Goal: Task Accomplishment & Management: Manage account settings

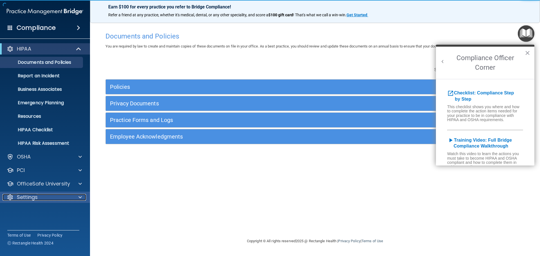
click at [37, 195] on p "Settings" at bounding box center [27, 197] width 21 height 7
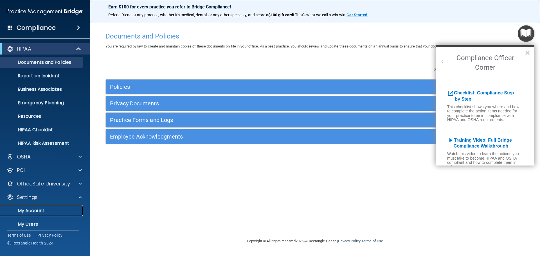
click at [38, 211] on p "My Account" at bounding box center [42, 211] width 77 height 6
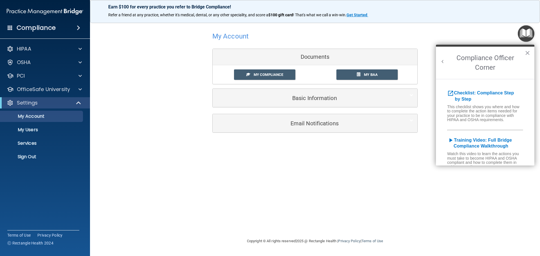
click at [524, 51] on h2 "Compliance Officer Corner" at bounding box center [485, 63] width 98 height 32
click at [527, 52] on button "×" at bounding box center [526, 52] width 5 height 9
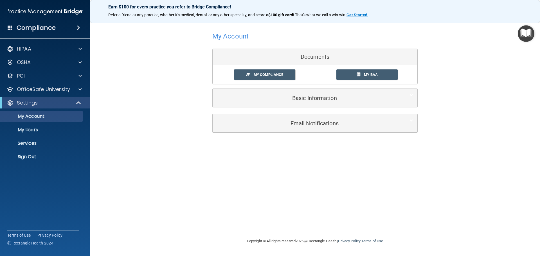
click at [77, 26] on span at bounding box center [78, 27] width 3 height 7
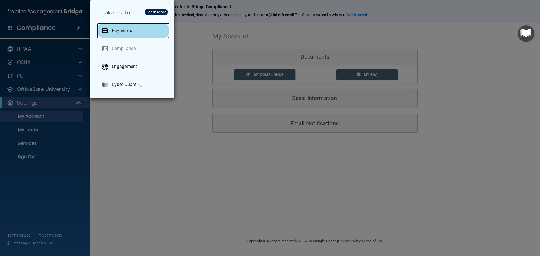
click at [124, 29] on p "Payments" at bounding box center [122, 31] width 20 height 6
click at [139, 114] on div "Take me to: Payments Compliance Engagement Cyber Quant" at bounding box center [270, 128] width 540 height 256
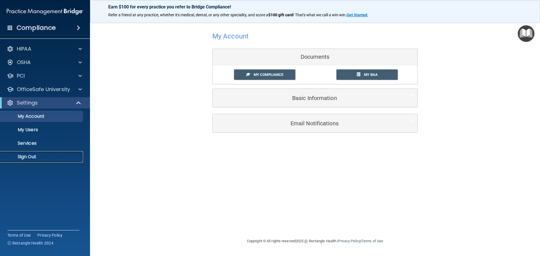
click at [32, 155] on p "Sign Out" at bounding box center [42, 157] width 77 height 6
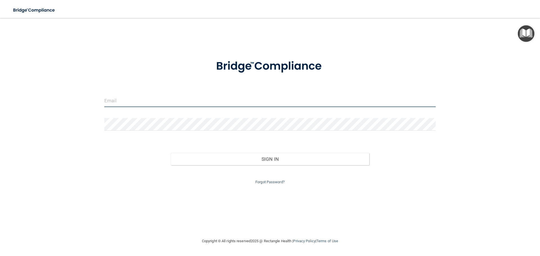
type input "[EMAIL_ADDRESS][DOMAIN_NAME]"
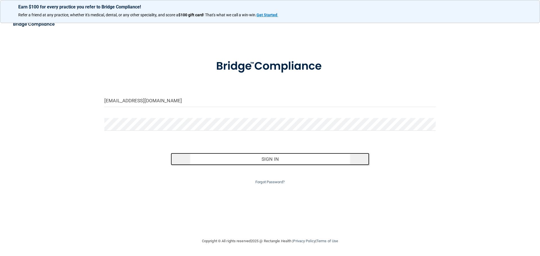
click at [273, 158] on button "Sign In" at bounding box center [270, 159] width 199 height 12
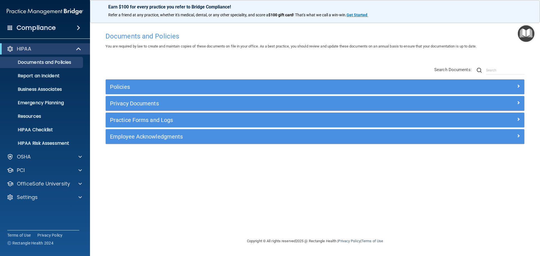
click at [525, 32] on img "Open Resource Center" at bounding box center [525, 33] width 17 height 17
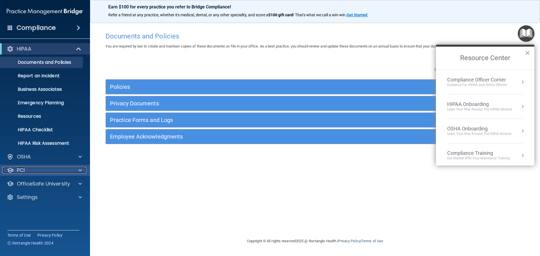
click at [30, 167] on div "PCI" at bounding box center [38, 170] width 70 height 7
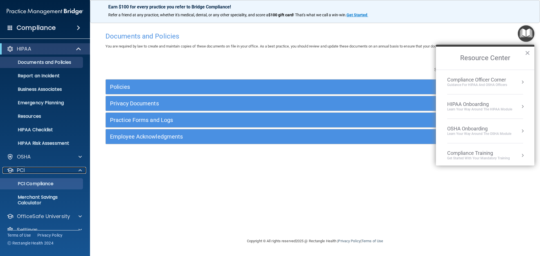
scroll to position [10, 0]
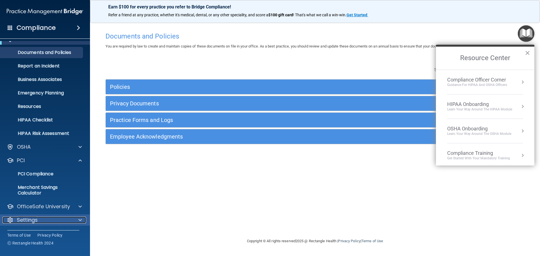
click at [51, 218] on div "Settings" at bounding box center [38, 220] width 70 height 7
click at [79, 218] on span at bounding box center [79, 220] width 3 height 7
click at [79, 219] on span at bounding box center [79, 220] width 3 height 7
click at [218, 218] on div "Documents and Policies You are required by law to create and maintain copies of…" at bounding box center [314, 133] width 427 height 208
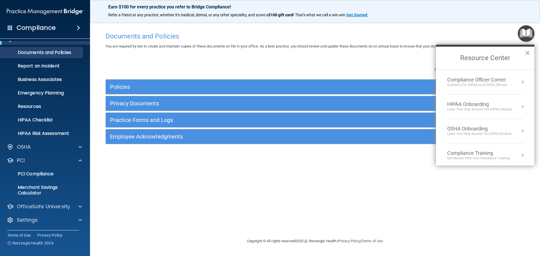
click at [527, 51] on button "×" at bounding box center [526, 52] width 5 height 9
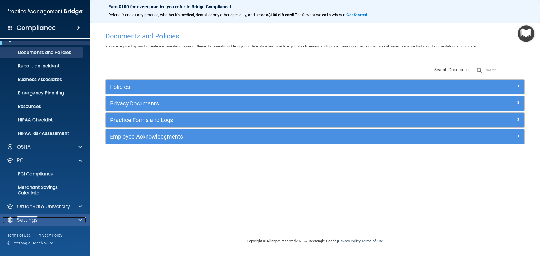
click at [38, 217] on div "Settings" at bounding box center [38, 220] width 70 height 7
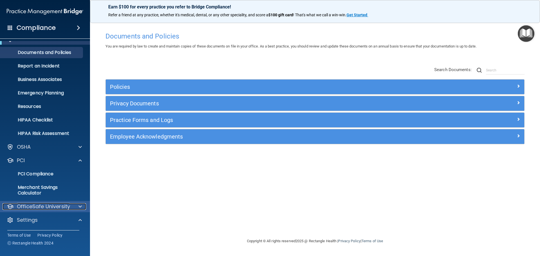
click at [55, 204] on p "OfficeSafe University" at bounding box center [43, 206] width 53 height 7
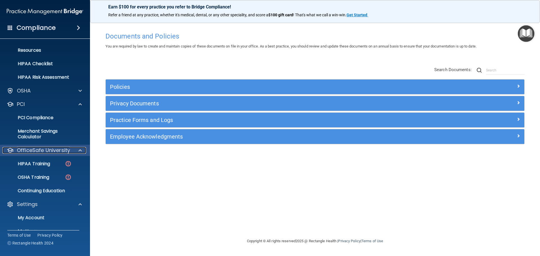
scroll to position [104, 0]
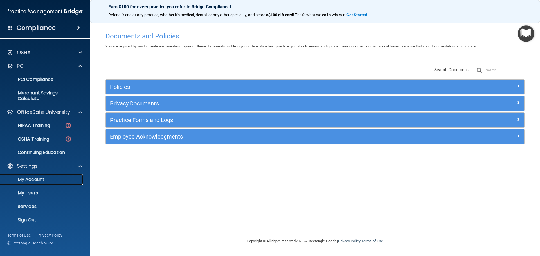
click at [37, 178] on p "My Account" at bounding box center [42, 180] width 77 height 6
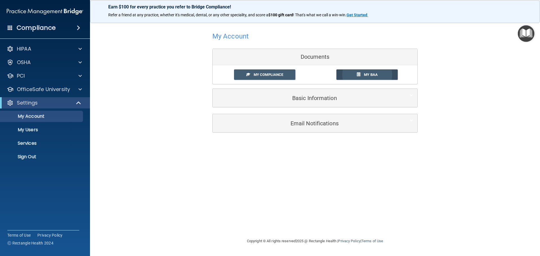
click at [371, 74] on span "My BAA" at bounding box center [371, 74] width 14 height 4
click at [54, 76] on div "PCI" at bounding box center [38, 75] width 70 height 7
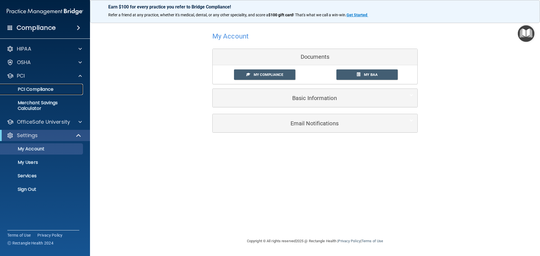
click at [43, 87] on p "PCI Compliance" at bounding box center [42, 90] width 77 height 6
click at [78, 26] on span at bounding box center [78, 27] width 3 height 7
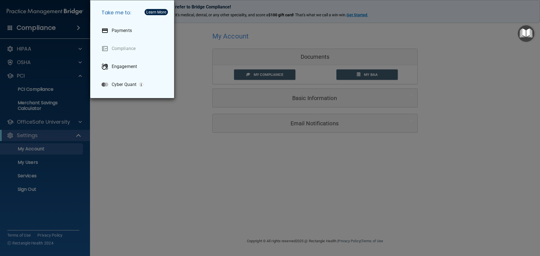
click at [158, 10] on div "Learn More" at bounding box center [156, 12] width 20 height 4
click at [113, 146] on div "Take me to: Payments Compliance Engagement Cyber Quant" at bounding box center [270, 128] width 540 height 256
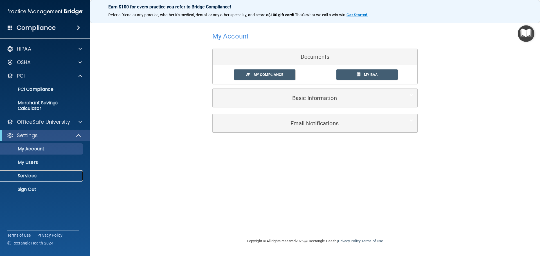
click at [30, 175] on p "Services" at bounding box center [42, 176] width 77 height 6
